Goal: Transaction & Acquisition: Download file/media

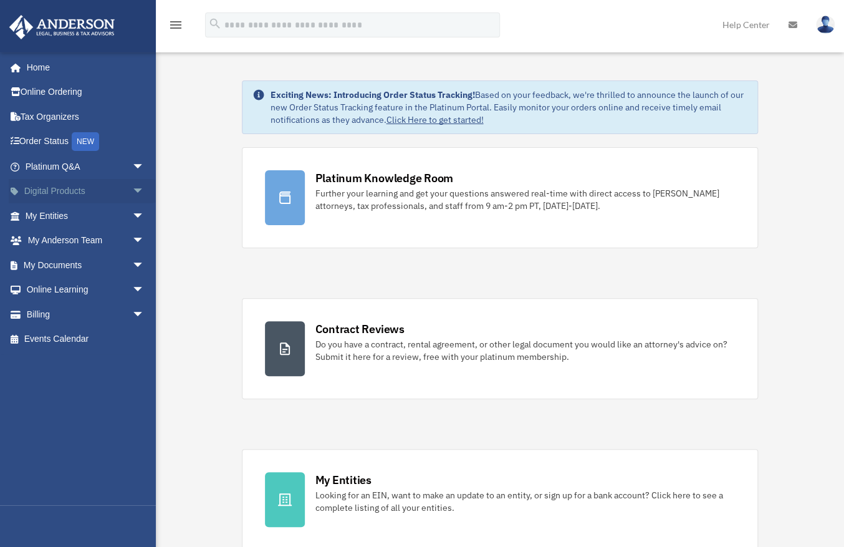
click at [132, 190] on span "arrow_drop_down" at bounding box center [144, 192] width 25 height 26
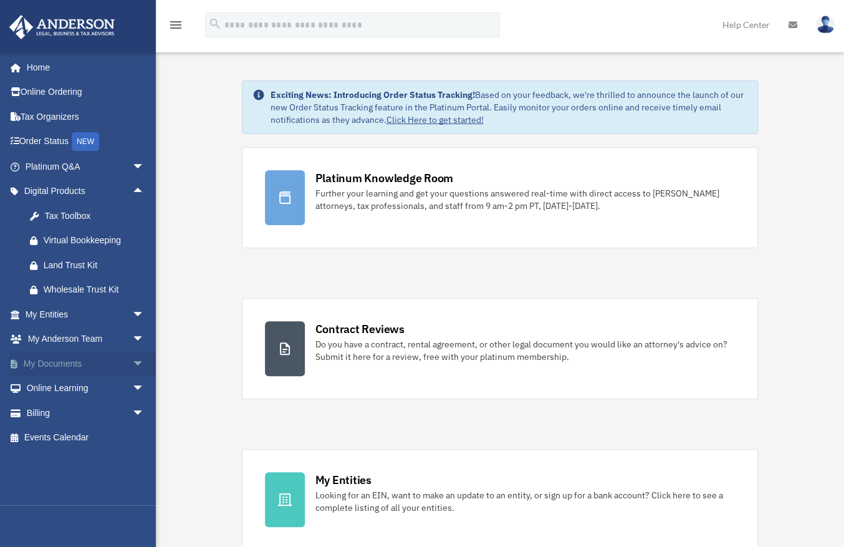
click at [132, 364] on span "arrow_drop_down" at bounding box center [144, 364] width 25 height 26
click at [74, 442] on link "Forms Library" at bounding box center [90, 437] width 146 height 25
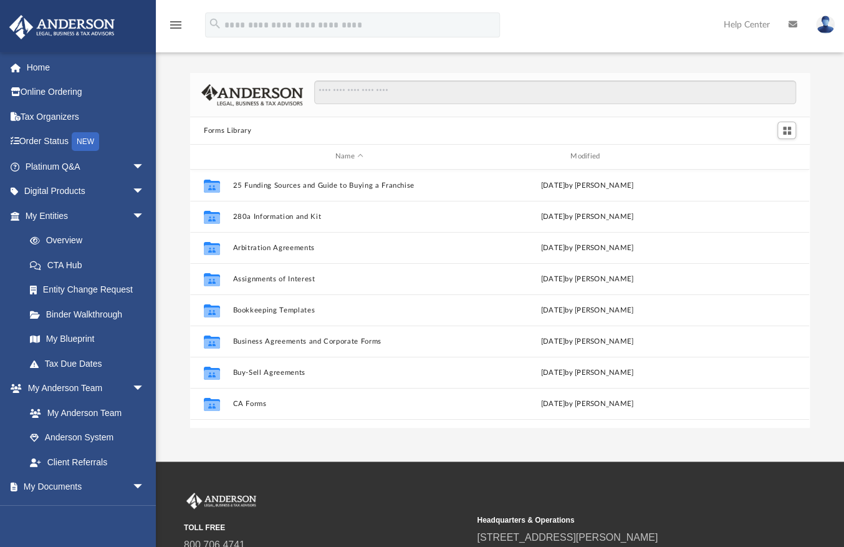
scroll to position [276, 611]
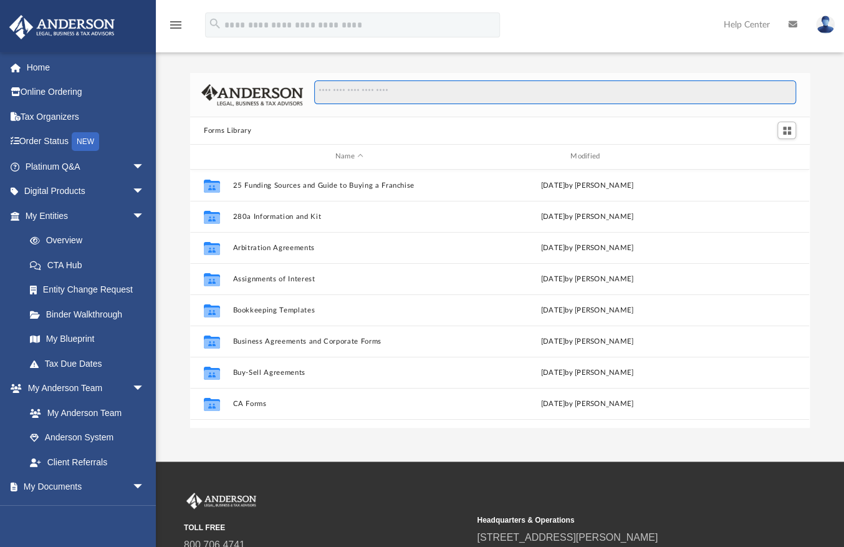
click at [366, 91] on input "Search files and folders" at bounding box center [555, 92] width 482 height 24
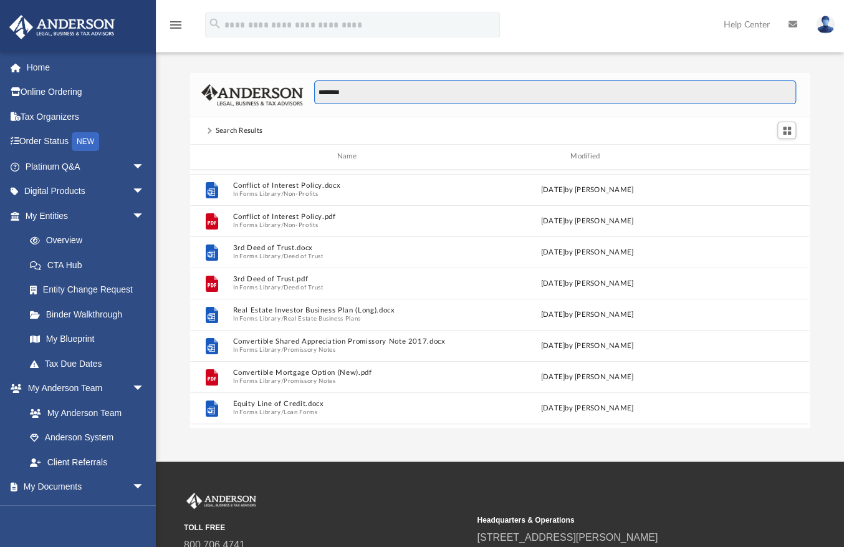
scroll to position [60, 0]
drag, startPoint x: 496, startPoint y: 90, endPoint x: 261, endPoint y: 91, distance: 235.7
click at [261, 91] on div "********" at bounding box center [500, 95] width 620 height 44
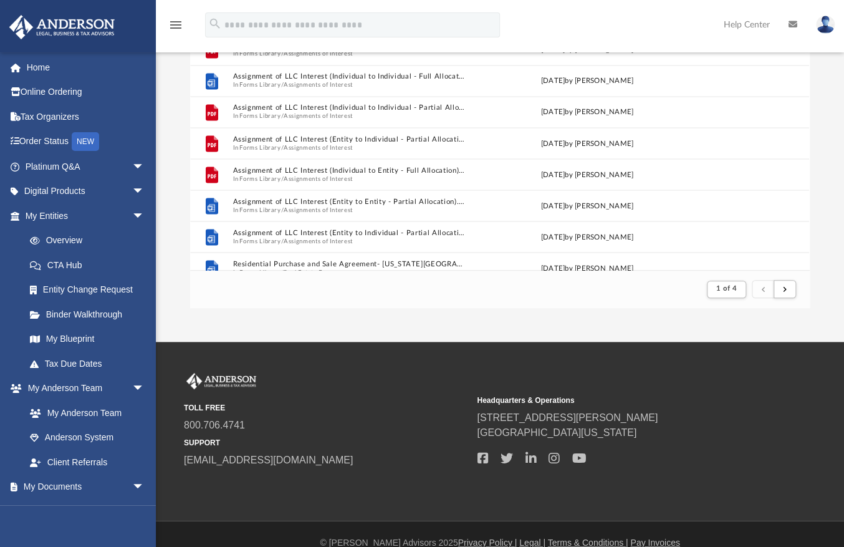
scroll to position [980, 0]
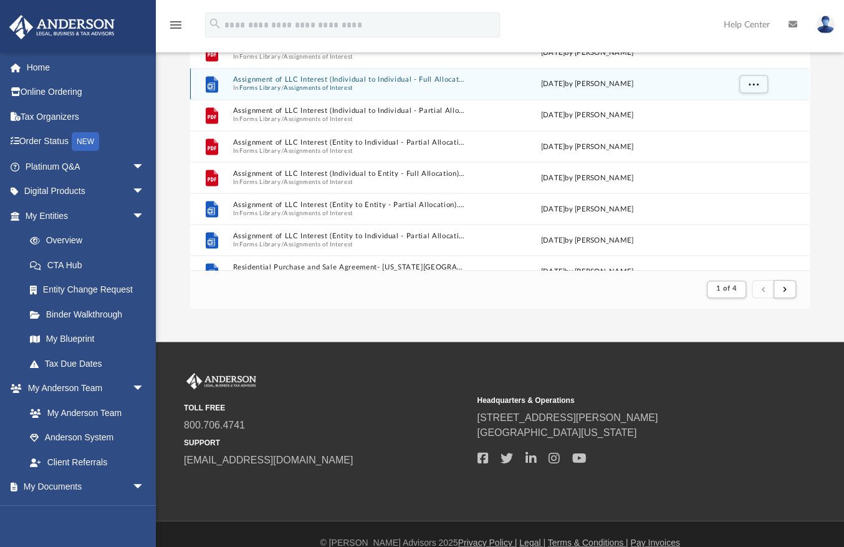
type input "**********"
click at [310, 84] on button "Assignments of Interest" at bounding box center [318, 88] width 69 height 8
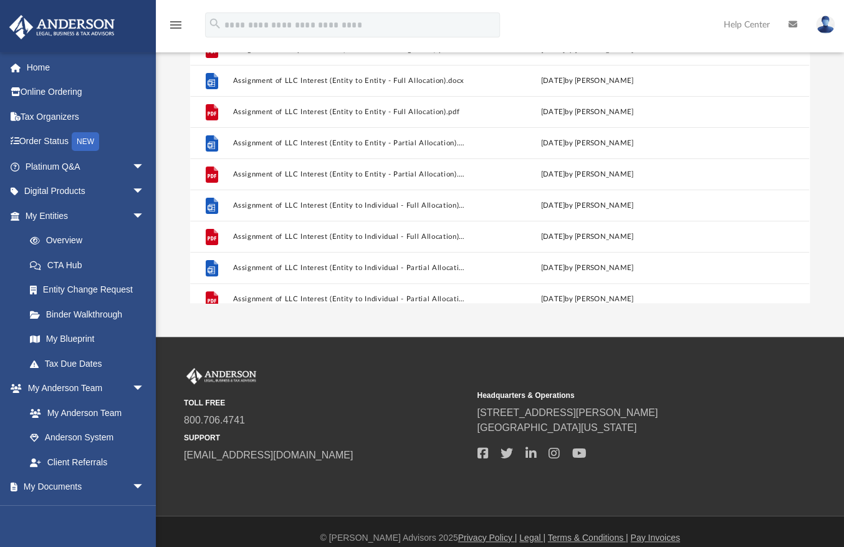
scroll to position [40, 0]
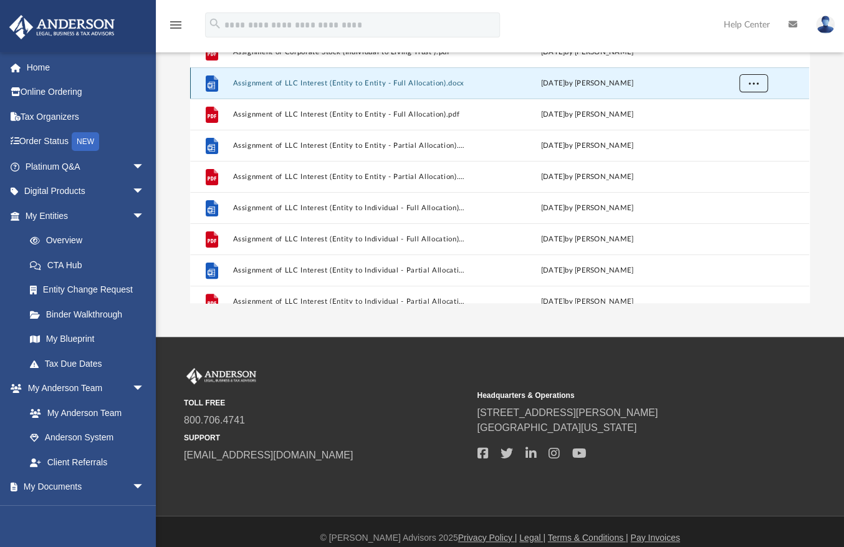
click at [760, 78] on button "More options" at bounding box center [754, 83] width 29 height 19
click at [741, 127] on li "Download" at bounding box center [743, 128] width 36 height 13
drag, startPoint x: 245, startPoint y: 522, endPoint x: 267, endPoint y: 442, distance: 83.4
click at [246, 521] on footer "© [PERSON_NAME] Advisors 2025 Privacy Policy | Legal | Terms & Conditions | Pay…" at bounding box center [422, 538] width 844 height 44
